Goal: Find specific page/section: Find specific page/section

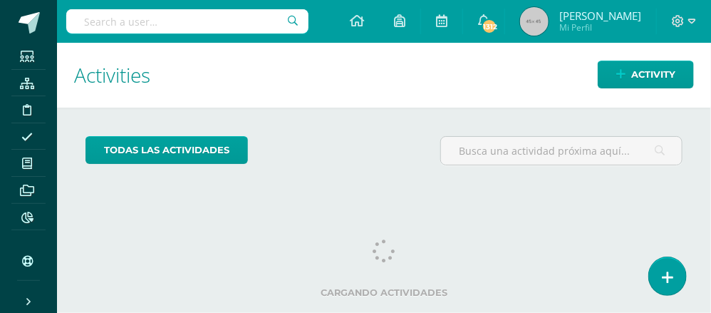
click at [196, 26] on input "text" at bounding box center [187, 21] width 242 height 24
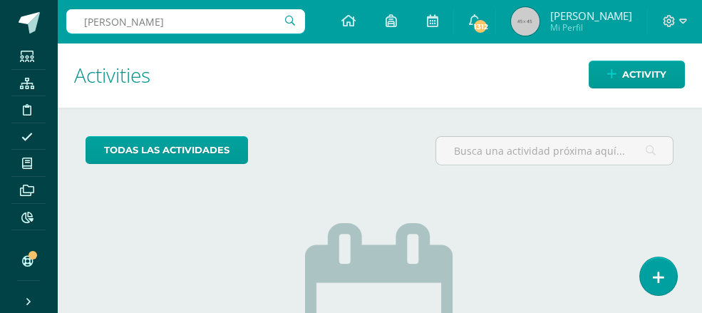
type input "[PERSON_NAME]"
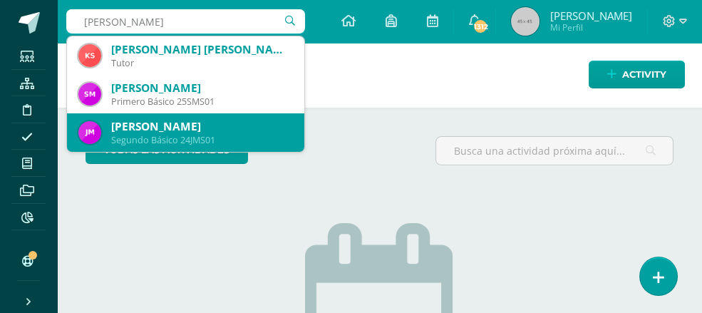
click at [188, 138] on div "Segundo Básico 24JMS01" at bounding box center [202, 140] width 182 height 12
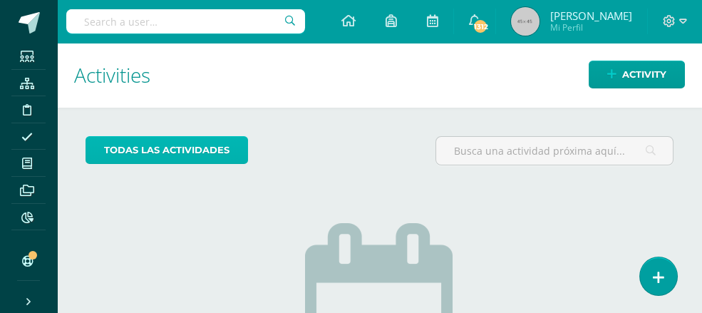
click at [188, 138] on link "todas las Actividades" at bounding box center [167, 150] width 162 height 28
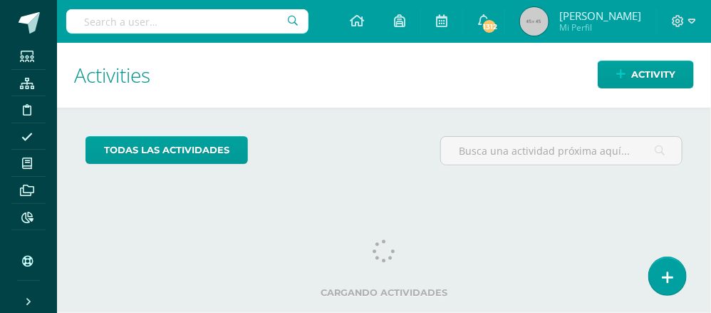
click at [90, 17] on input "text" at bounding box center [187, 21] width 242 height 24
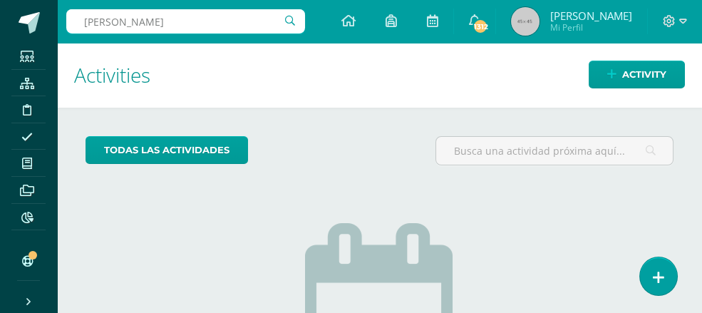
type input "[PERSON_NAME]"
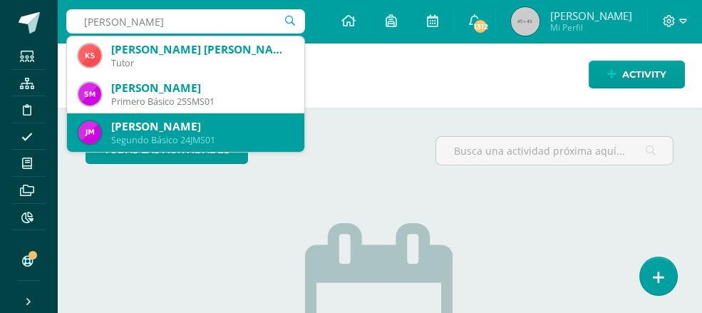
click at [188, 133] on div "Jorge Alejandro Marroquin Sandoval" at bounding box center [202, 126] width 182 height 15
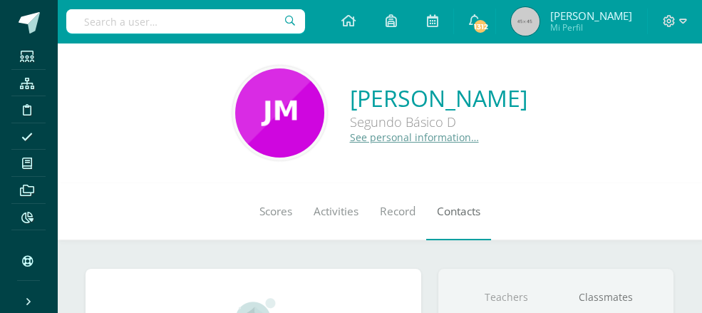
click at [480, 215] on span "Contacts" at bounding box center [458, 211] width 43 height 15
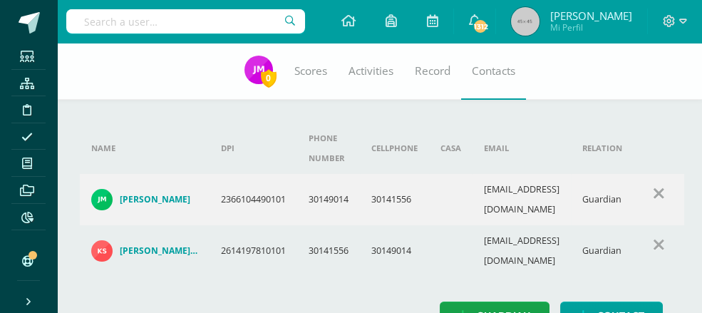
scroll to position [20, 0]
